Goal: Navigation & Orientation: Understand site structure

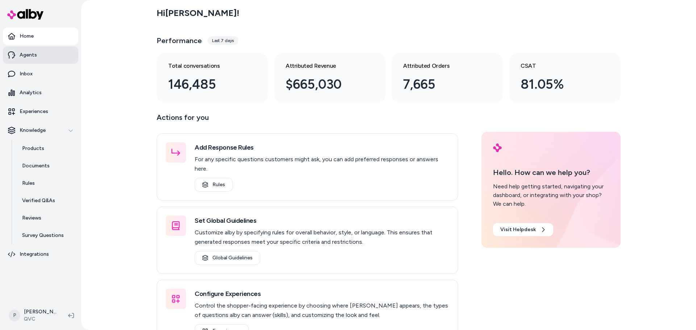
click at [28, 54] on p "Agents" at bounding box center [28, 54] width 17 height 7
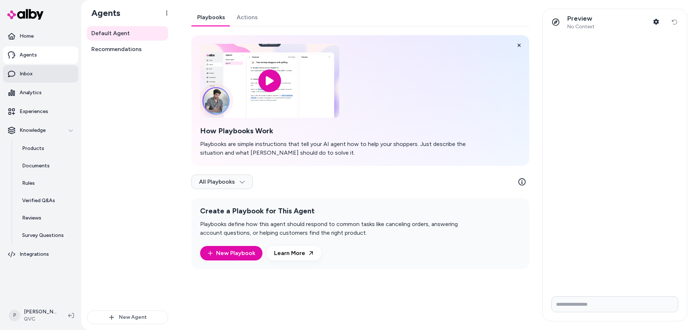
click at [34, 74] on link "Inbox" at bounding box center [40, 73] width 75 height 17
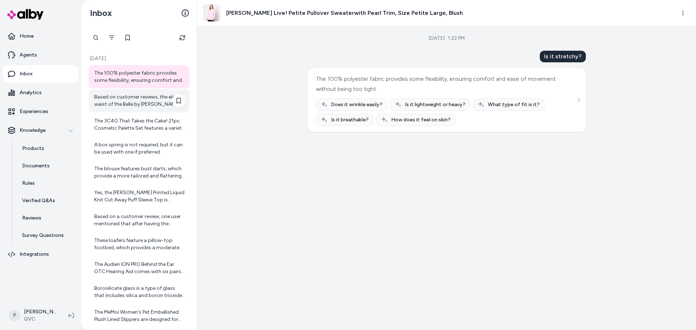
click at [131, 95] on div "Based on customer reviews, the elastic waist of the Belle by [PERSON_NAME] Peti…" at bounding box center [139, 101] width 91 height 14
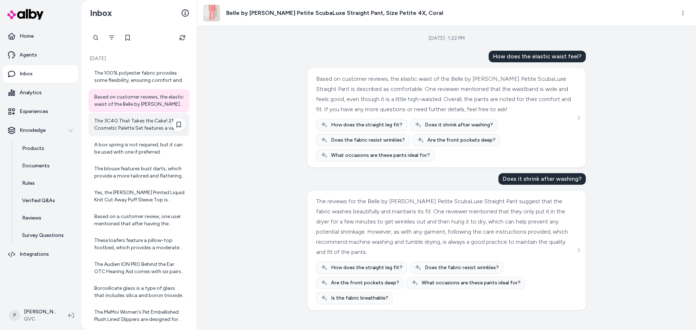
click at [128, 121] on div "The 3C4G That Takes the Cake! 21pc Cosmetic Palette Set features a variety of v…" at bounding box center [139, 124] width 91 height 14
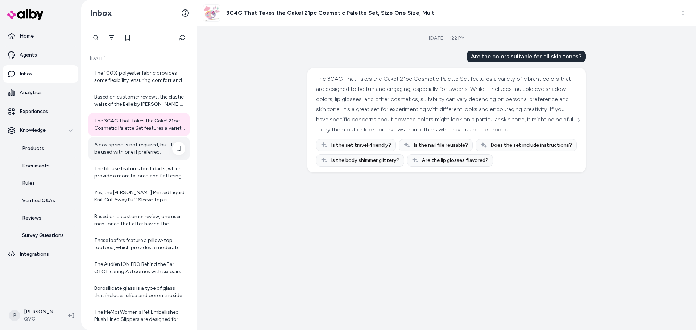
click at [127, 152] on div "A box spring is not required, but it can be used with one if preferred." at bounding box center [139, 148] width 91 height 14
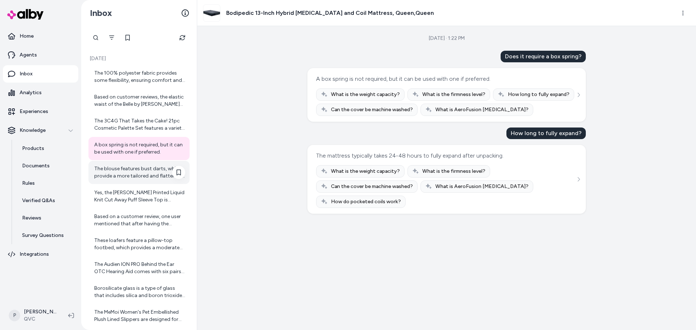
click at [123, 173] on div "The blouse features bust darts, which provide a more tailored and flattering fi…" at bounding box center [139, 172] width 91 height 14
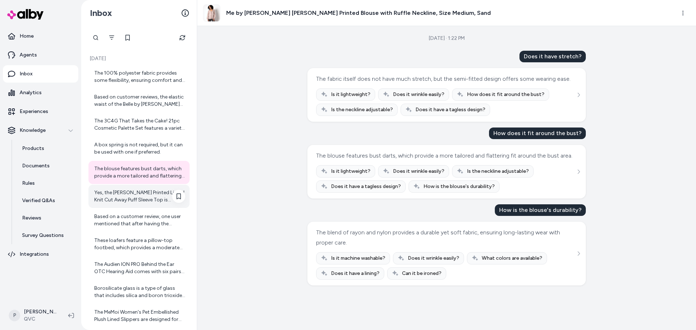
click at [124, 190] on div "Yes, the [PERSON_NAME] Printed Liquid Knit Cut Away Puff Sleeve Top is suitable…" at bounding box center [139, 196] width 91 height 14
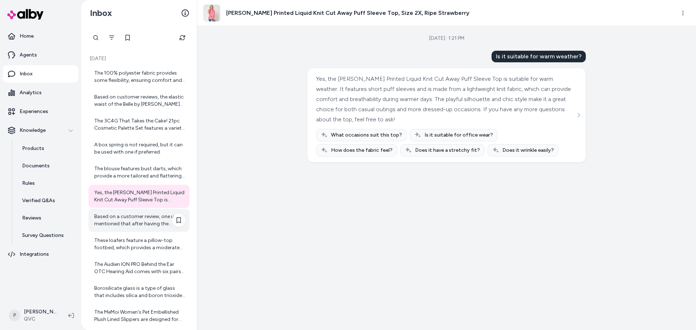
click at [121, 217] on div "Based on a customer review, one user mentioned that after having the bracelet f…" at bounding box center [139, 220] width 91 height 14
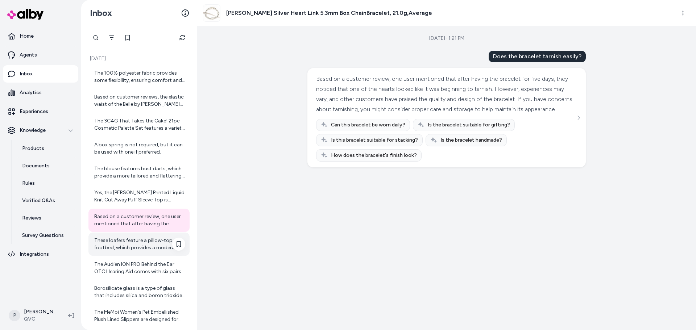
click at [130, 240] on div "These loafers feature a pillow-top footbed, which provides a moderate level of …" at bounding box center [139, 244] width 91 height 14
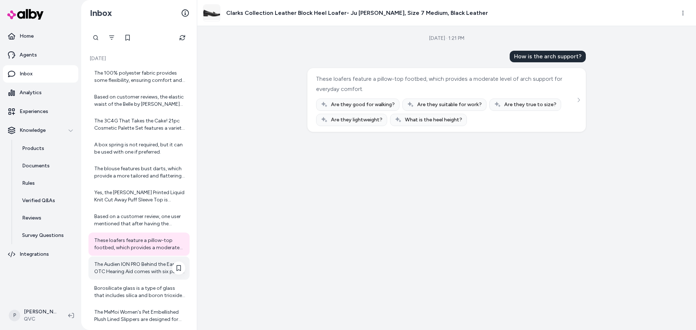
click at [139, 264] on div "The Audien ION PRO Behind the Ear OTC Hearing Aid comes with six pairs of earbu…" at bounding box center [139, 268] width 91 height 14
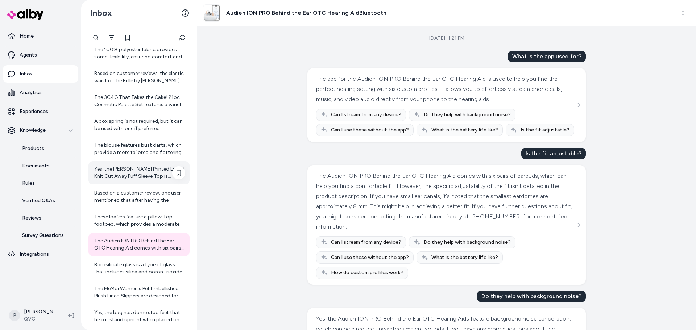
scroll to position [36, 0]
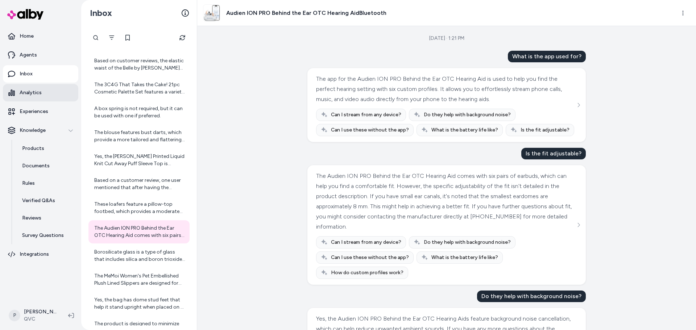
click at [26, 94] on p "Analytics" at bounding box center [31, 92] width 22 height 7
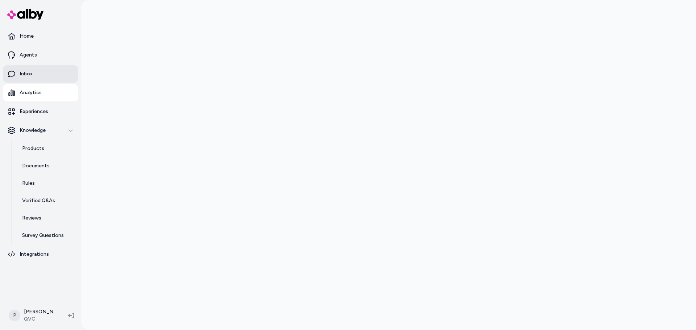
click at [28, 75] on p "Inbox" at bounding box center [26, 73] width 13 height 7
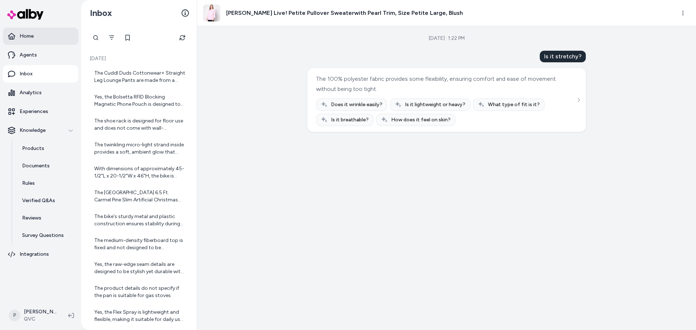
click at [26, 39] on p "Home" at bounding box center [27, 36] width 14 height 7
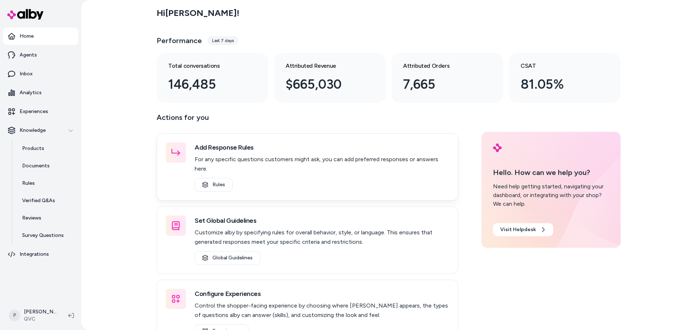
scroll to position [15, 0]
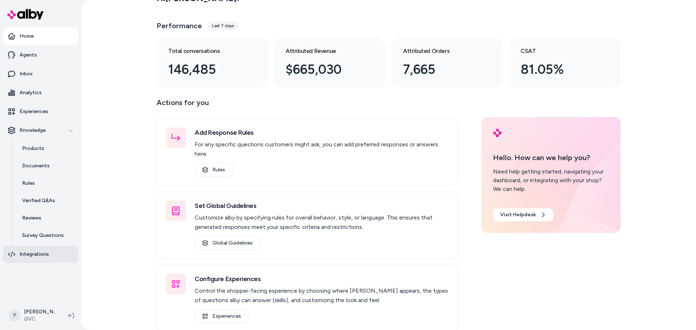
click at [36, 252] on p "Integrations" at bounding box center [34, 254] width 29 height 7
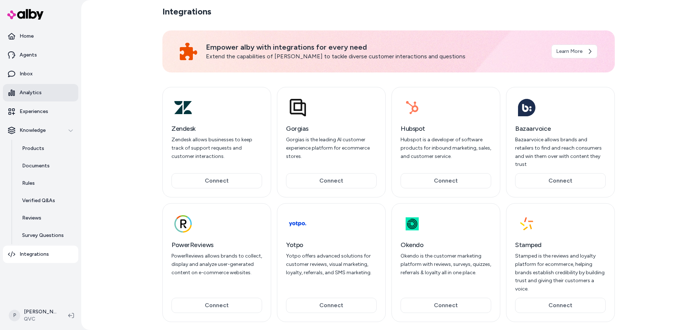
click at [36, 92] on p "Analytics" at bounding box center [31, 92] width 22 height 7
